Goal: Use online tool/utility: Use online tool/utility

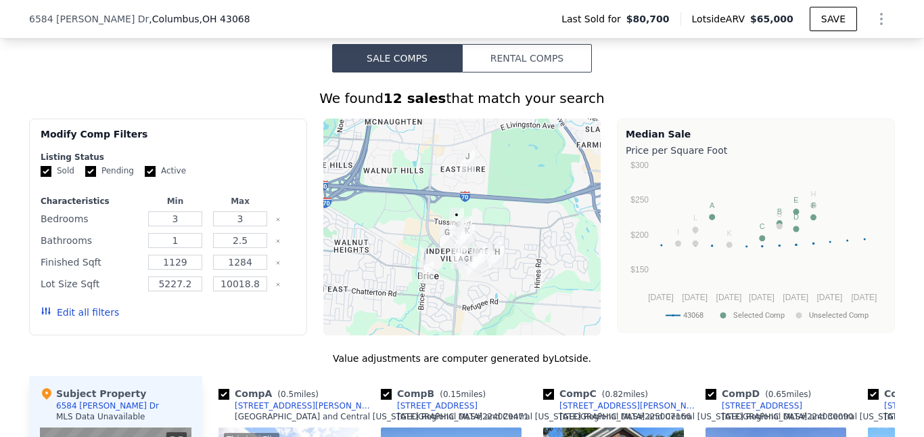
scroll to position [1078, 0]
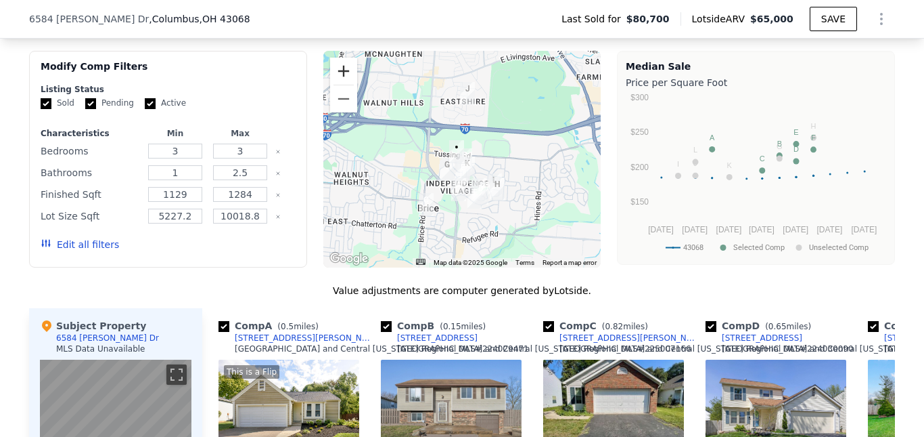
click at [341, 81] on button "Zoom in" at bounding box center [343, 71] width 27 height 27
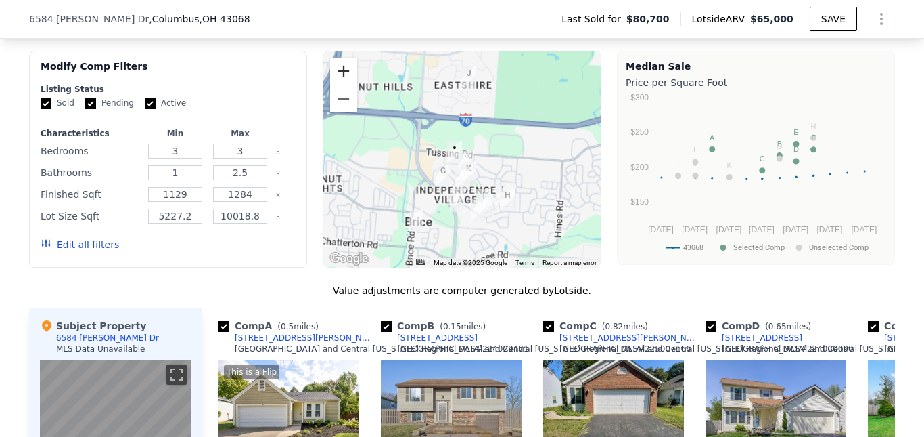
click at [341, 81] on button "Zoom in" at bounding box center [343, 71] width 27 height 27
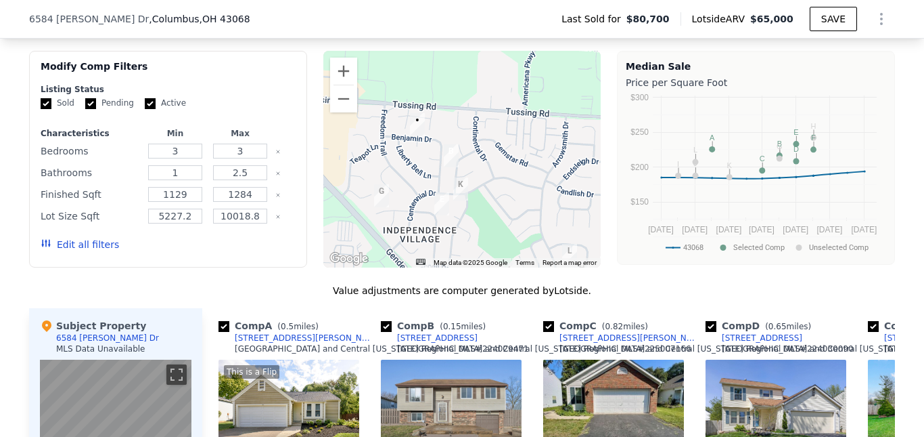
drag, startPoint x: 488, startPoint y: 215, endPoint x: 464, endPoint y: 180, distance: 42.4
click at [464, 180] on div at bounding box center [462, 159] width 278 height 217
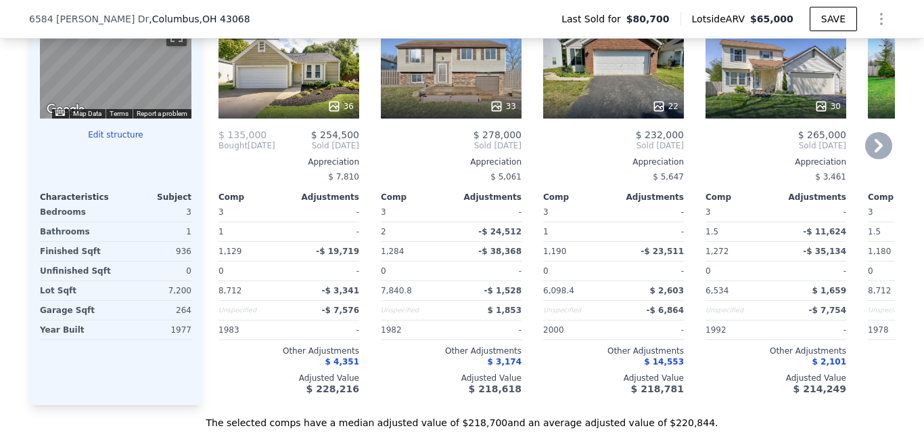
scroll to position [1349, 0]
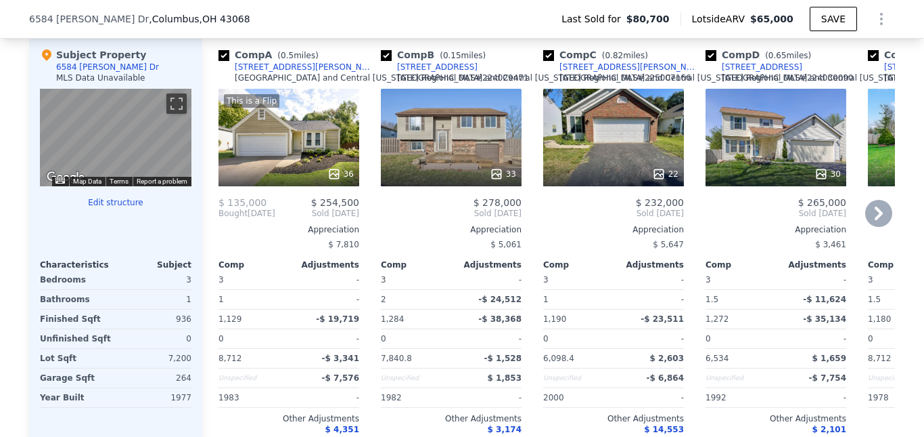
click at [881, 222] on icon at bounding box center [879, 213] width 27 height 27
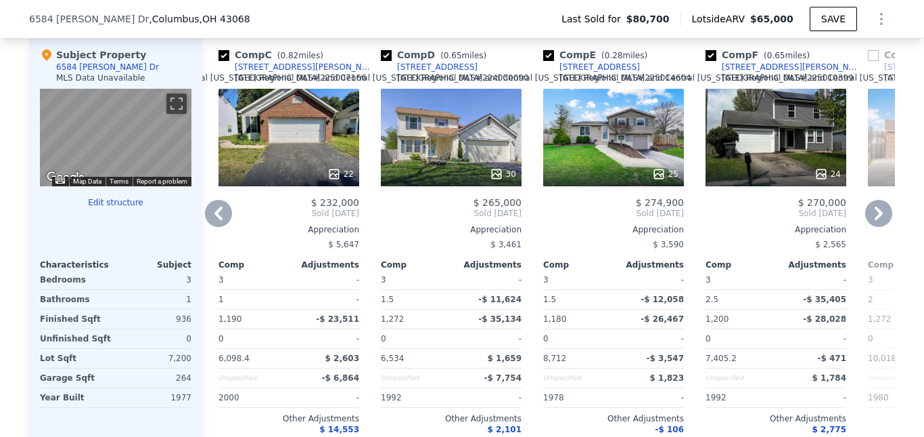
scroll to position [1416, 0]
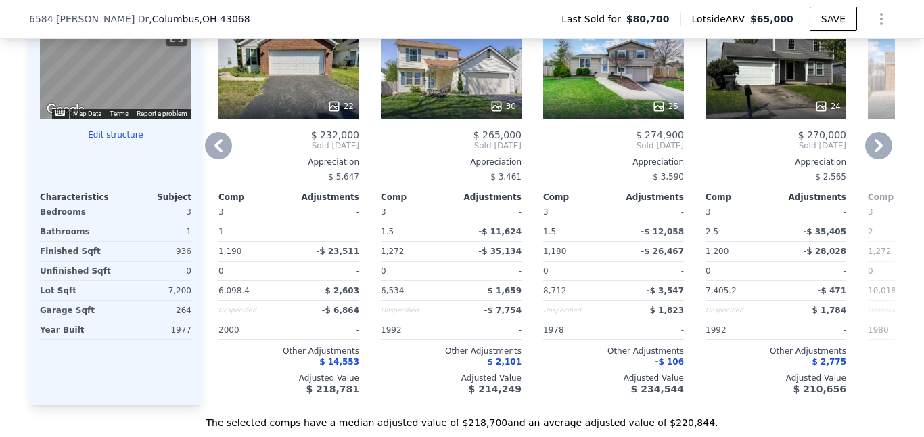
click at [218, 157] on icon at bounding box center [218, 145] width 27 height 27
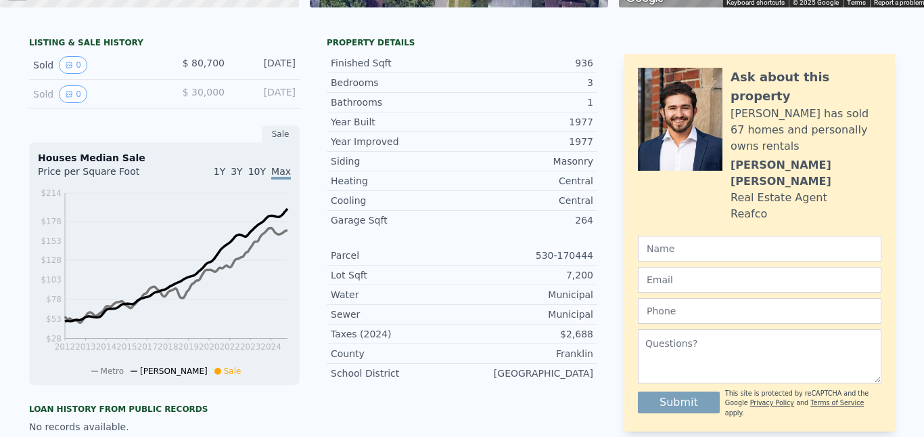
scroll to position [0, 0]
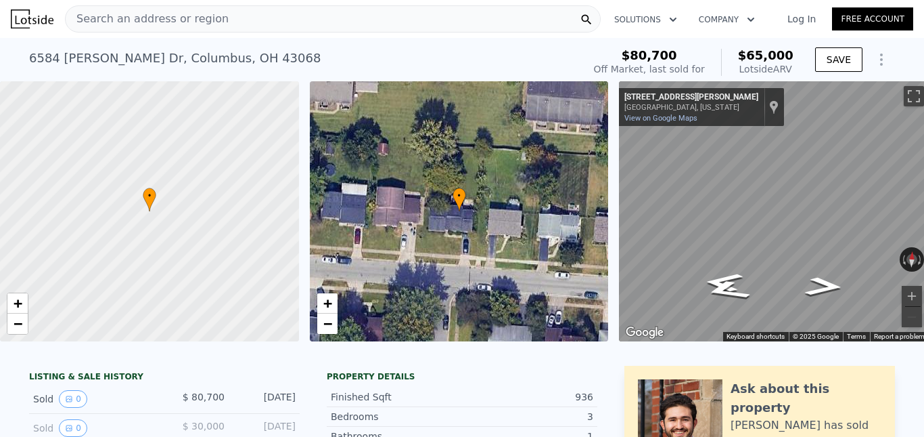
click at [405, 17] on div "Search an address or region" at bounding box center [333, 18] width 536 height 27
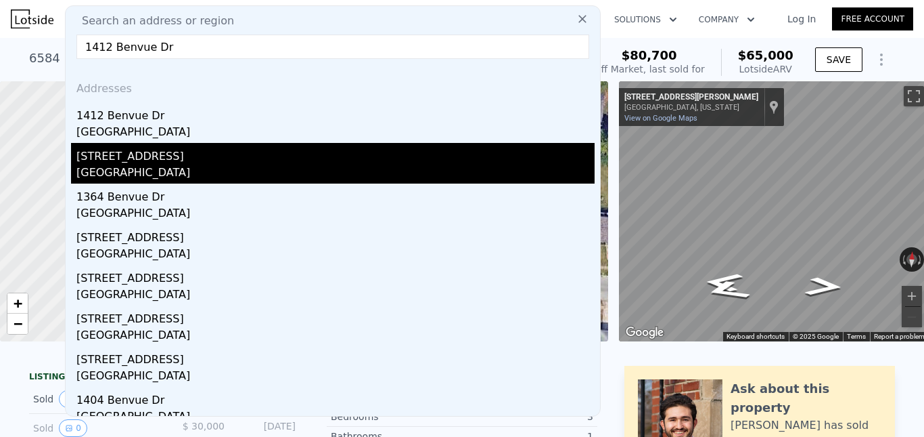
type input "1412 Benvue Dr"
click at [194, 168] on div "[GEOGRAPHIC_DATA]" at bounding box center [335, 173] width 518 height 19
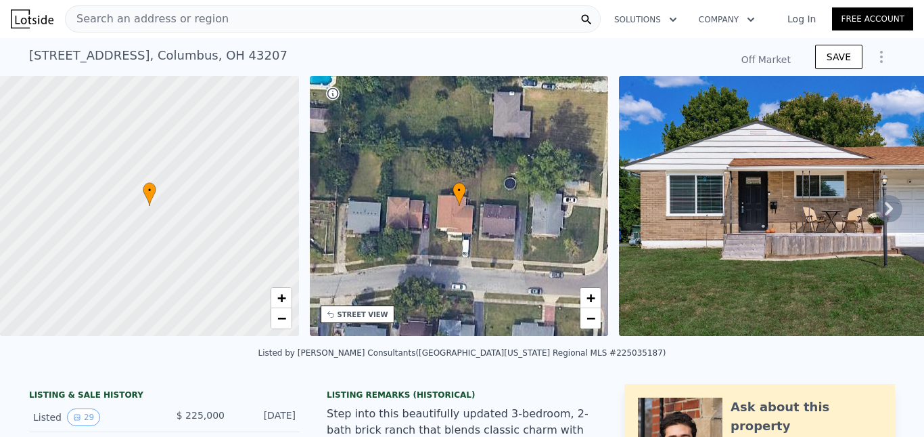
type input "-$ 238,601"
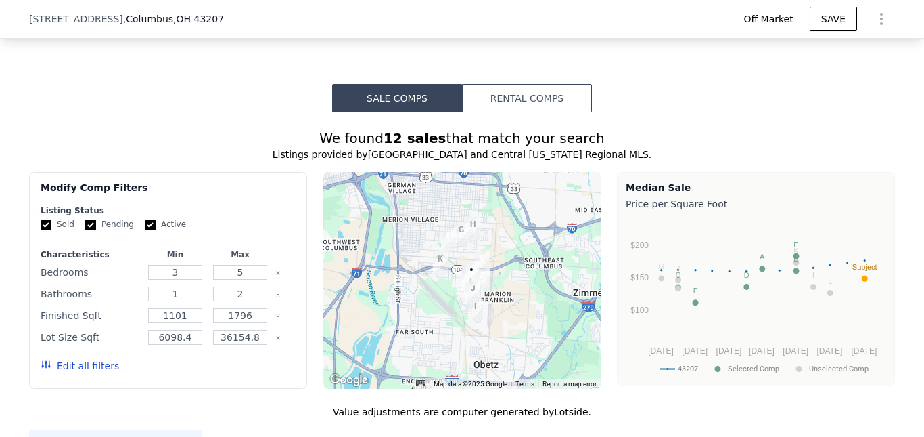
scroll to position [948, 0]
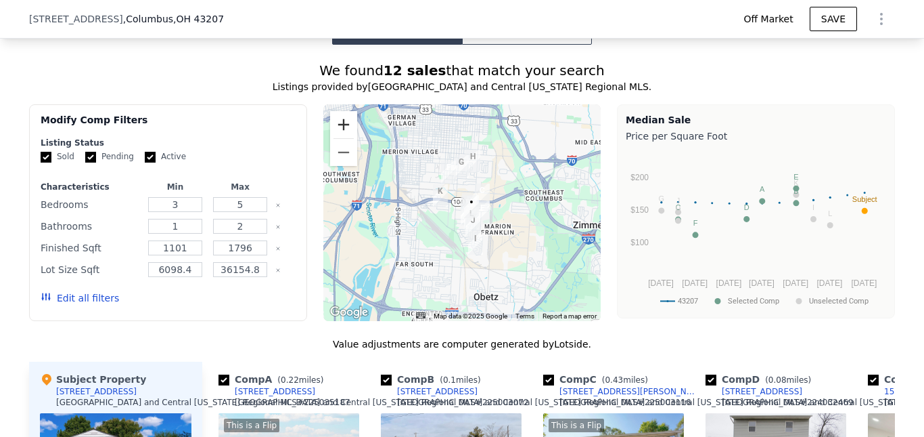
click at [347, 138] on button "Zoom in" at bounding box center [343, 124] width 27 height 27
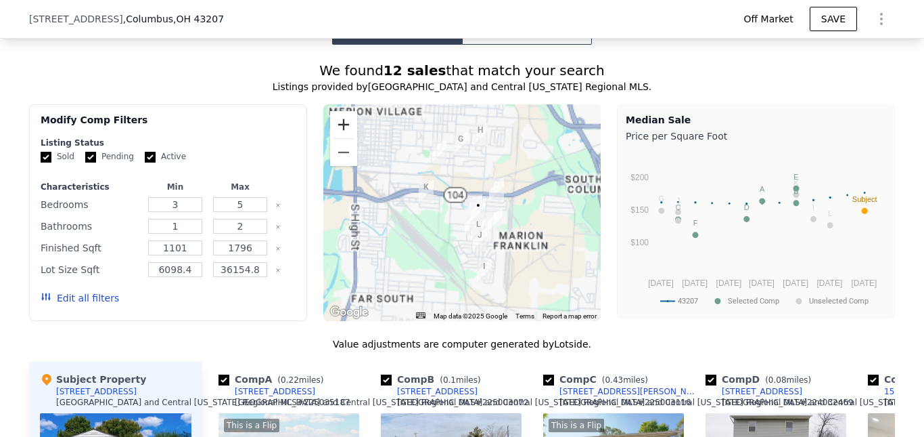
click at [347, 138] on button "Zoom in" at bounding box center [343, 124] width 27 height 27
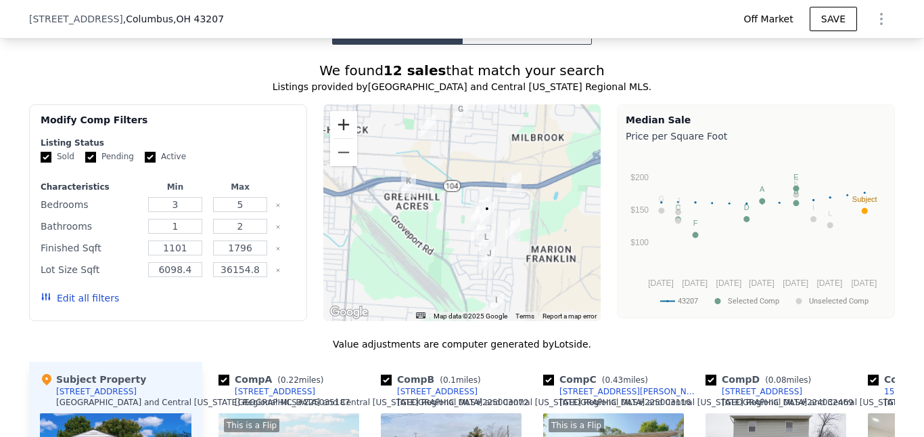
click at [347, 138] on button "Zoom in" at bounding box center [343, 124] width 27 height 27
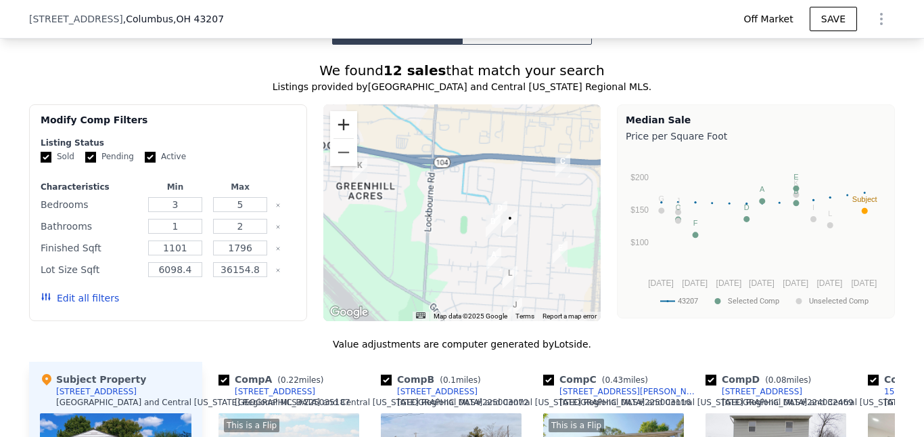
click at [347, 138] on button "Zoom in" at bounding box center [343, 124] width 27 height 27
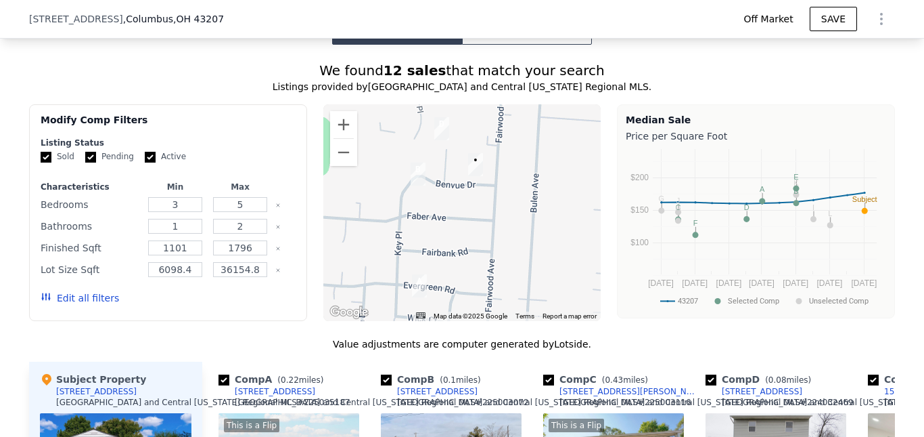
drag, startPoint x: 470, startPoint y: 238, endPoint x: 324, endPoint y: 133, distance: 179.9
click at [324, 133] on div at bounding box center [462, 212] width 278 height 217
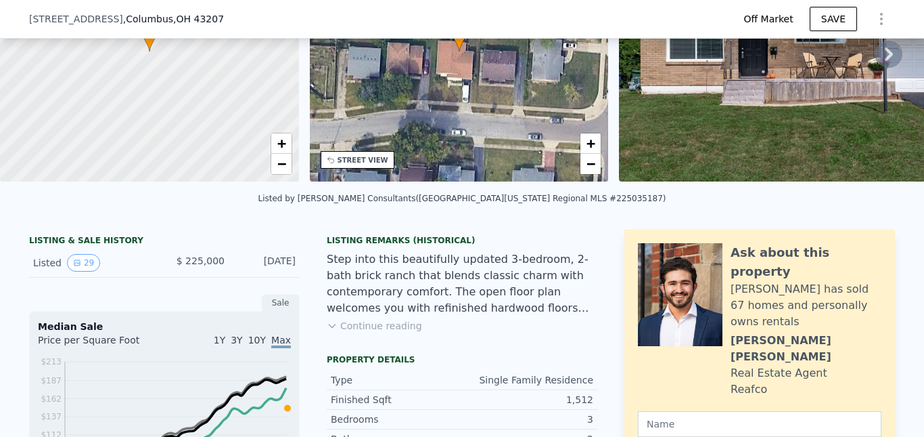
scroll to position [0, 0]
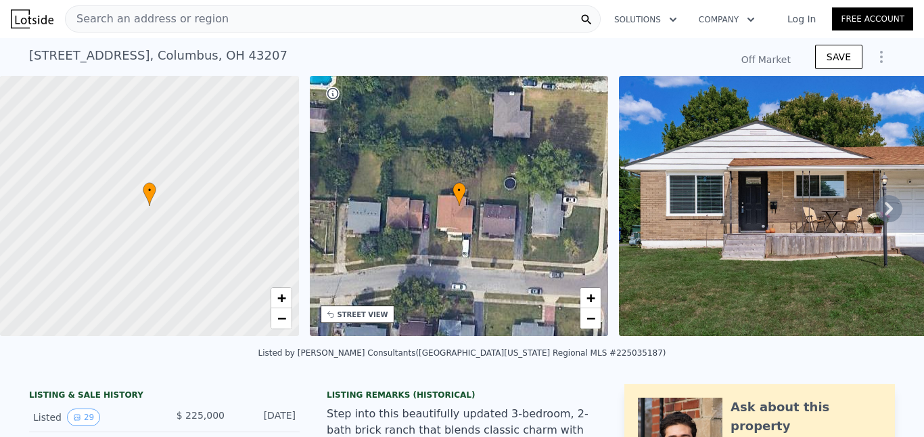
click at [204, 16] on span "Search an address or region" at bounding box center [147, 19] width 163 height 16
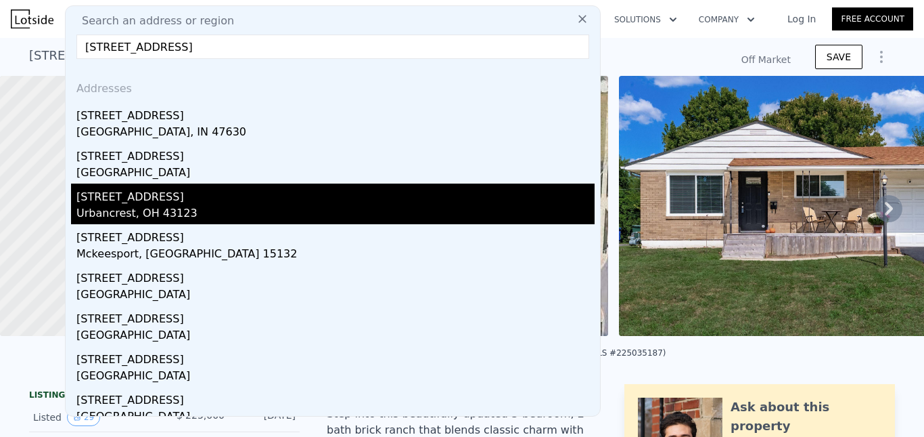
type input "[STREET_ADDRESS]"
click at [217, 206] on div "Urbancrest, OH 43123" at bounding box center [335, 214] width 518 height 19
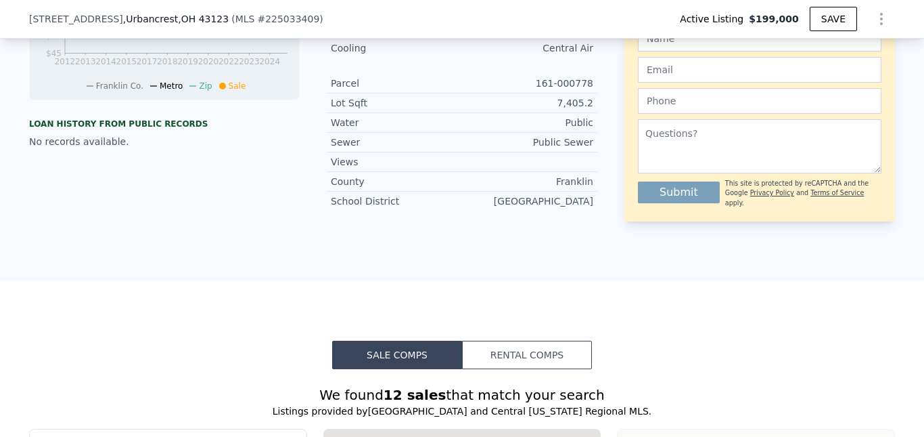
scroll to position [875, 0]
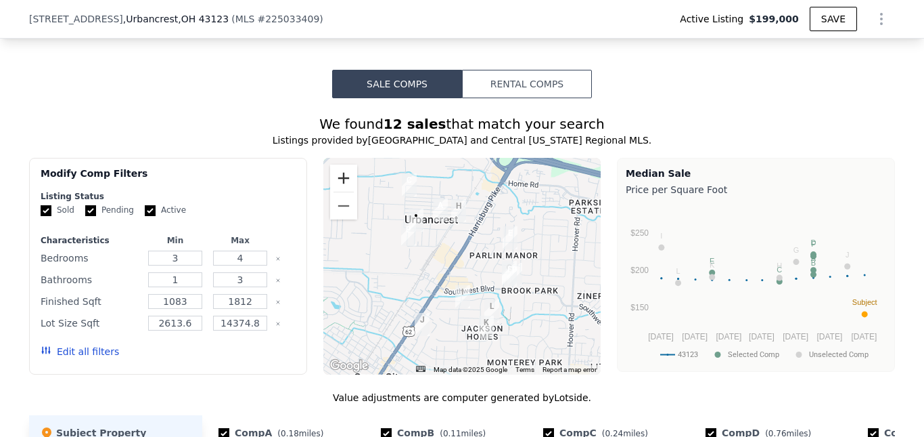
click at [336, 192] on button "Zoom in" at bounding box center [343, 177] width 27 height 27
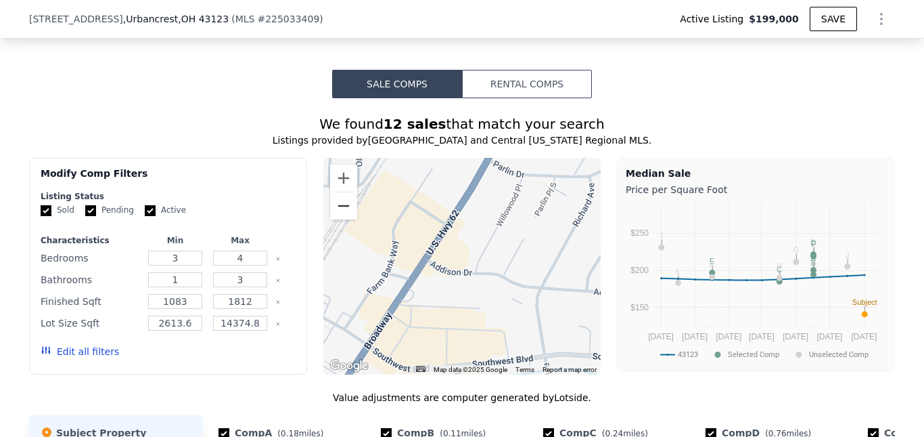
click at [340, 219] on button "Zoom out" at bounding box center [343, 205] width 27 height 27
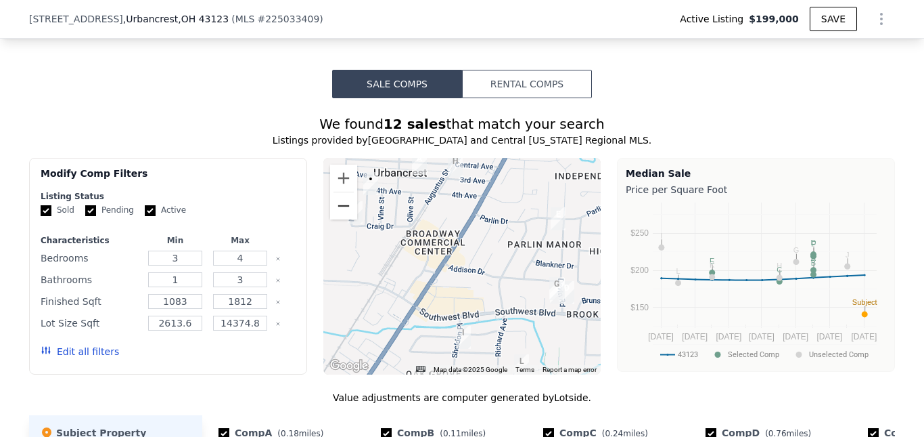
click at [340, 219] on button "Zoom out" at bounding box center [343, 205] width 27 height 27
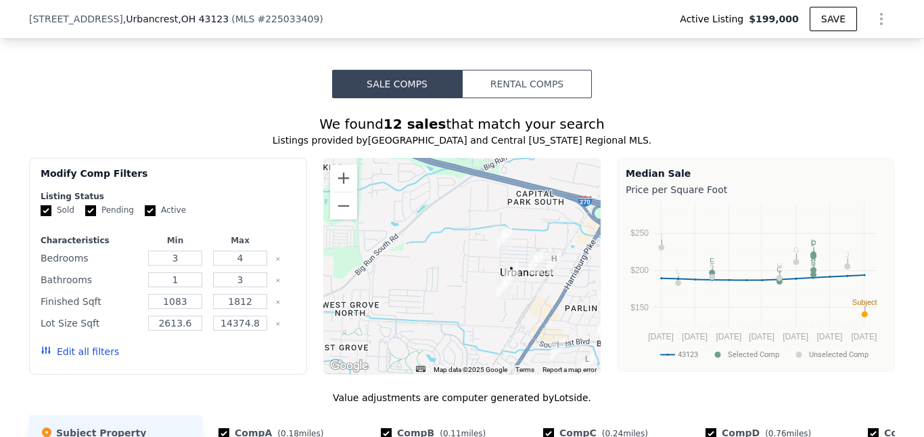
drag, startPoint x: 420, startPoint y: 284, endPoint x: 509, endPoint y: 332, distance: 101.2
click at [509, 332] on div at bounding box center [462, 266] width 278 height 217
click at [330, 192] on button "Zoom in" at bounding box center [343, 177] width 27 height 27
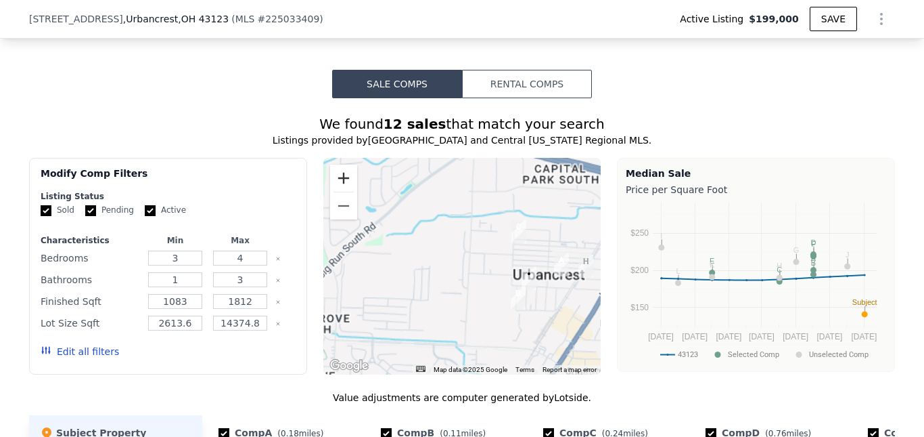
click at [330, 192] on button "Zoom in" at bounding box center [343, 177] width 27 height 27
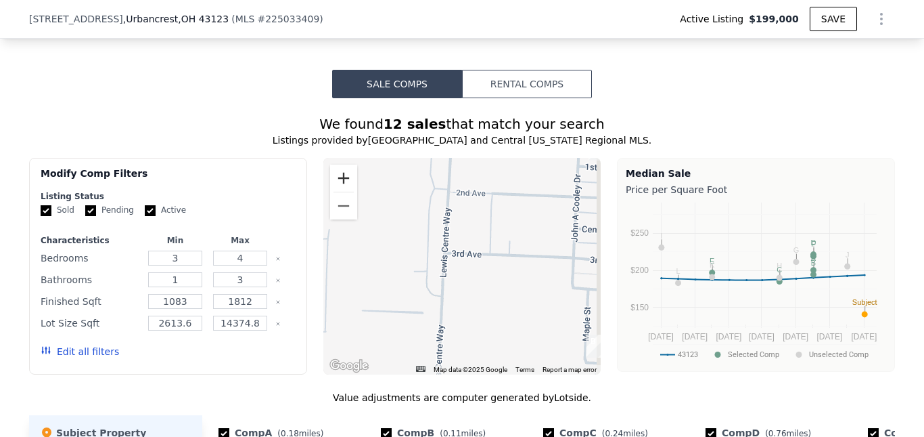
drag, startPoint x: 465, startPoint y: 280, endPoint x: 343, endPoint y: 189, distance: 151.5
click at [337, 186] on div at bounding box center [462, 266] width 278 height 217
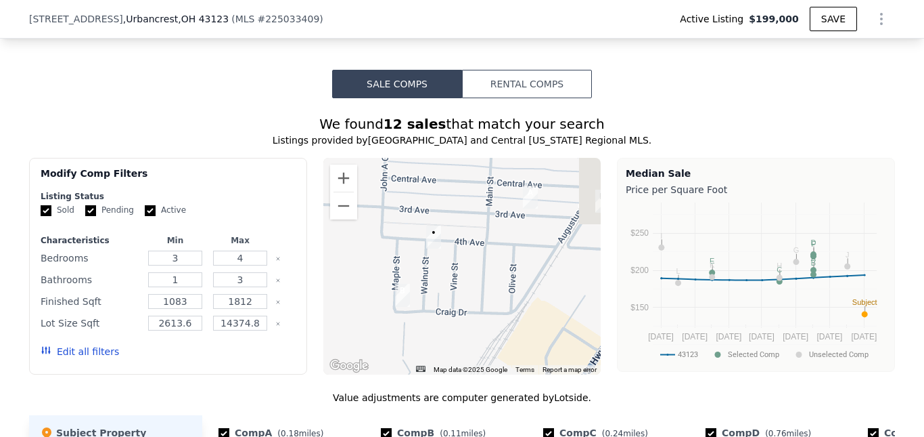
drag, startPoint x: 527, startPoint y: 271, endPoint x: 435, endPoint y: 291, distance: 93.4
click at [435, 291] on div at bounding box center [462, 266] width 278 height 217
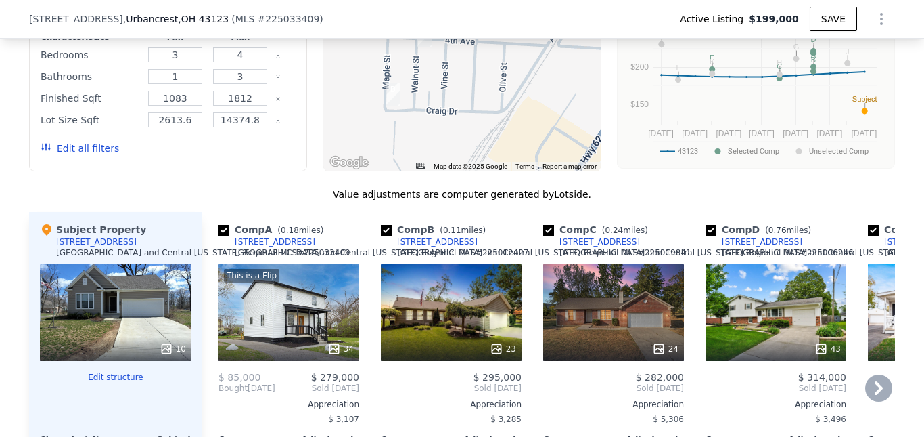
scroll to position [943, 0]
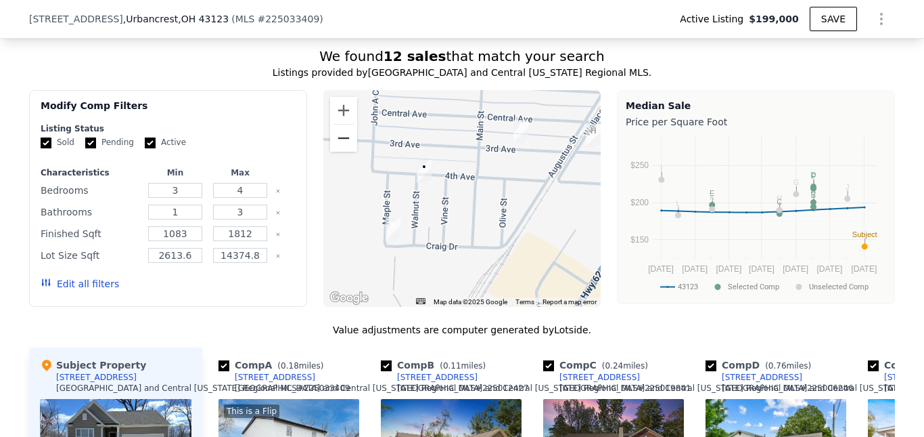
click at [346, 152] on button "Zoom out" at bounding box center [343, 138] width 27 height 27
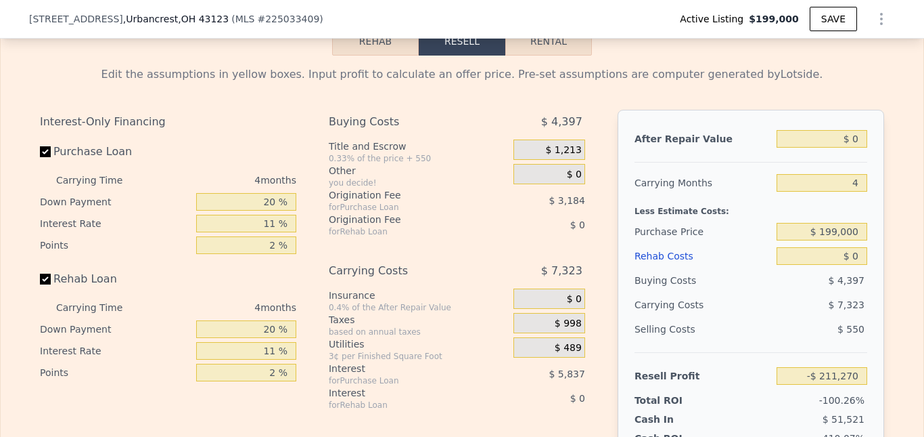
scroll to position [1552, 0]
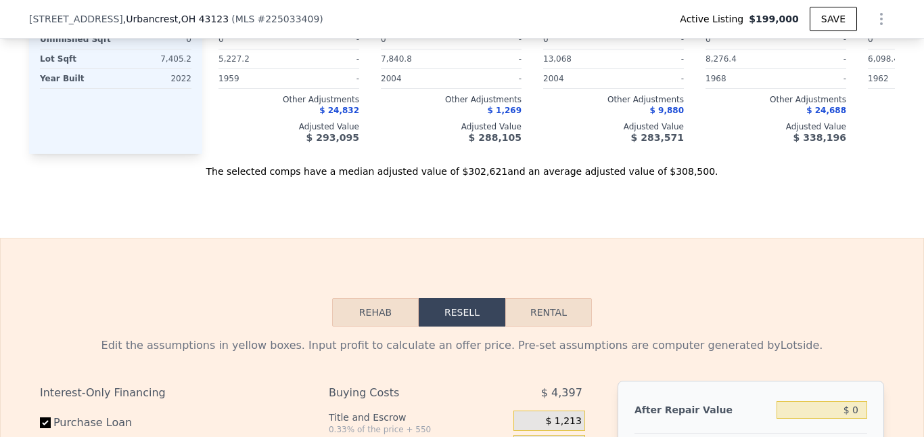
type input "$ 303,000"
type input "$ 74,864"
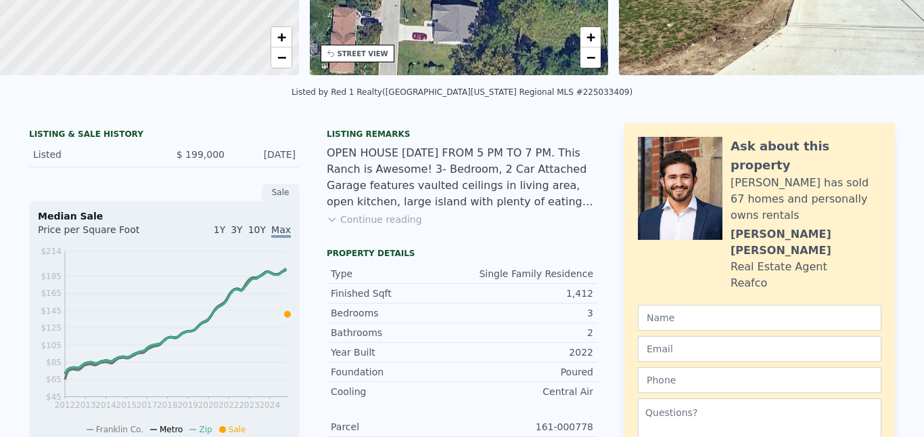
scroll to position [0, 0]
